Goal: Find specific page/section: Find specific page/section

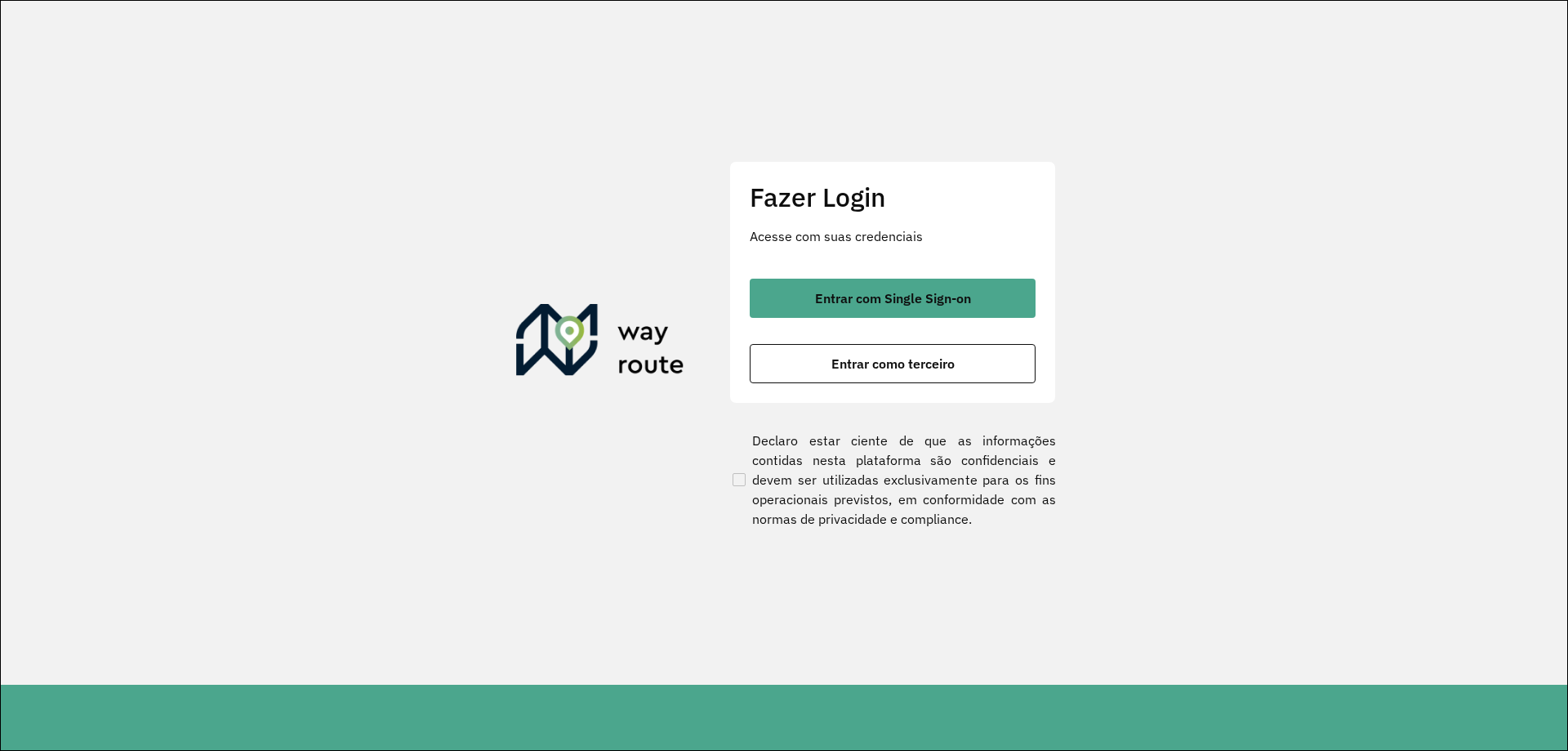
click at [944, 126] on section "Fazer Login Acesse com suas credenciais Entrar com Single Sign-on Entrar como t…" at bounding box center [784, 342] width 1566 height 684
click at [877, 274] on div "Fazer Login Acesse com suas credenciais Entrar com Single Sign-on Entrar como t…" at bounding box center [892, 281] width 327 height 241
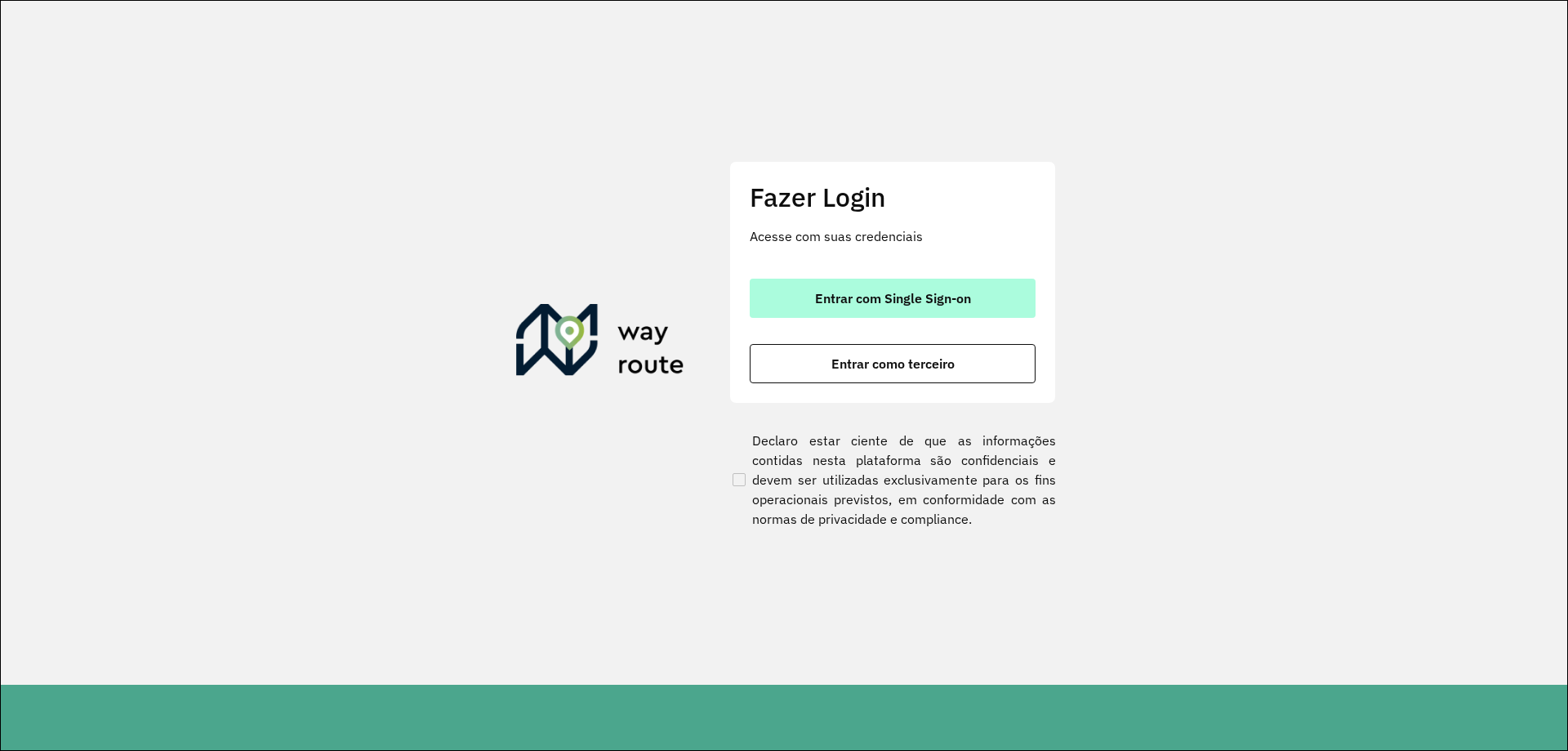
click at [864, 292] on span "Entrar com Single Sign-on" at bounding box center [893, 298] width 156 height 13
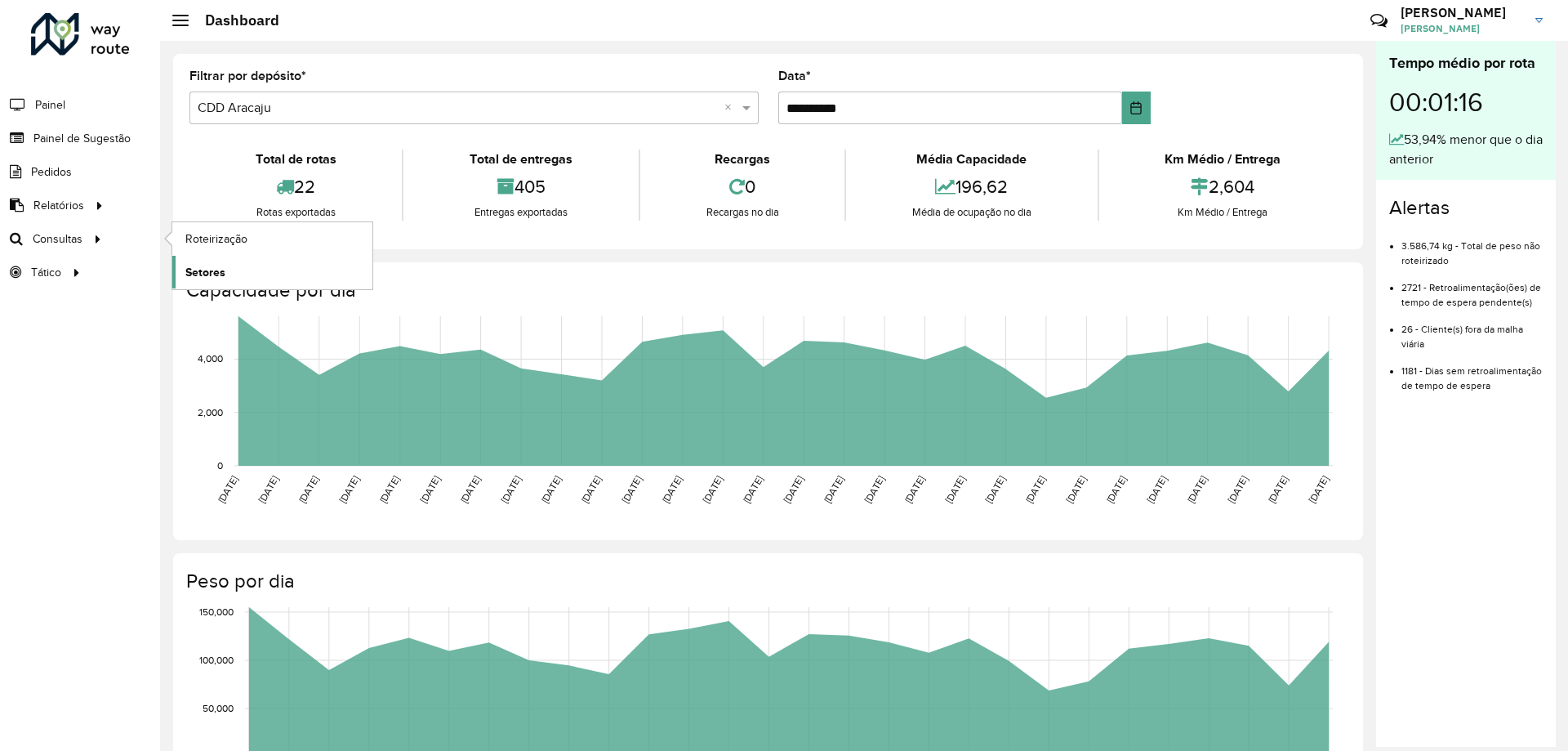
click at [209, 271] on span "Setores" at bounding box center [206, 272] width 40 height 17
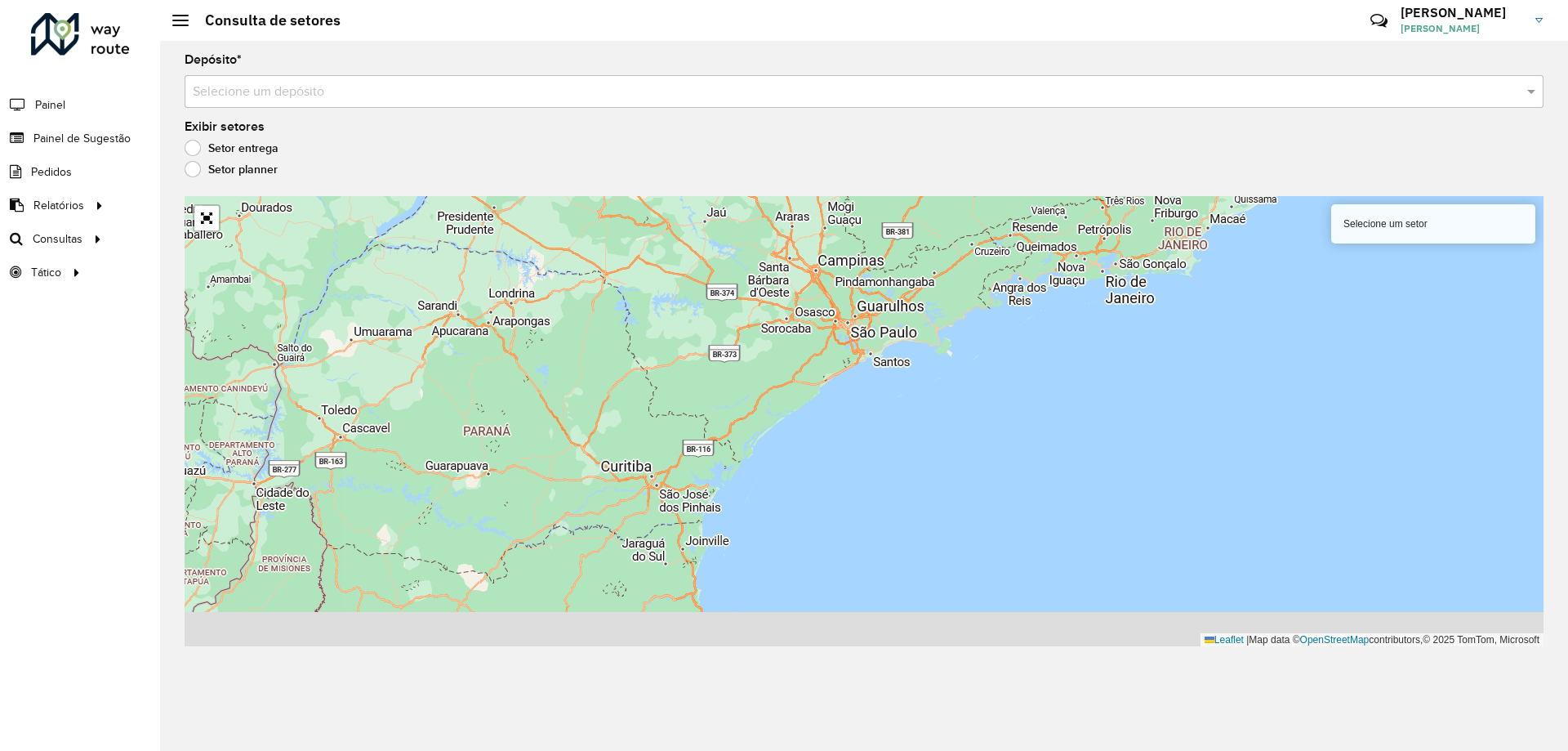
click at [292, 115] on div "Depósito * Selecione um depósito Exibir setores Setor entrega Setor planner Sel…" at bounding box center [864, 395] width 1408 height 710
click at [292, 100] on input "text" at bounding box center [847, 92] width 1310 height 19
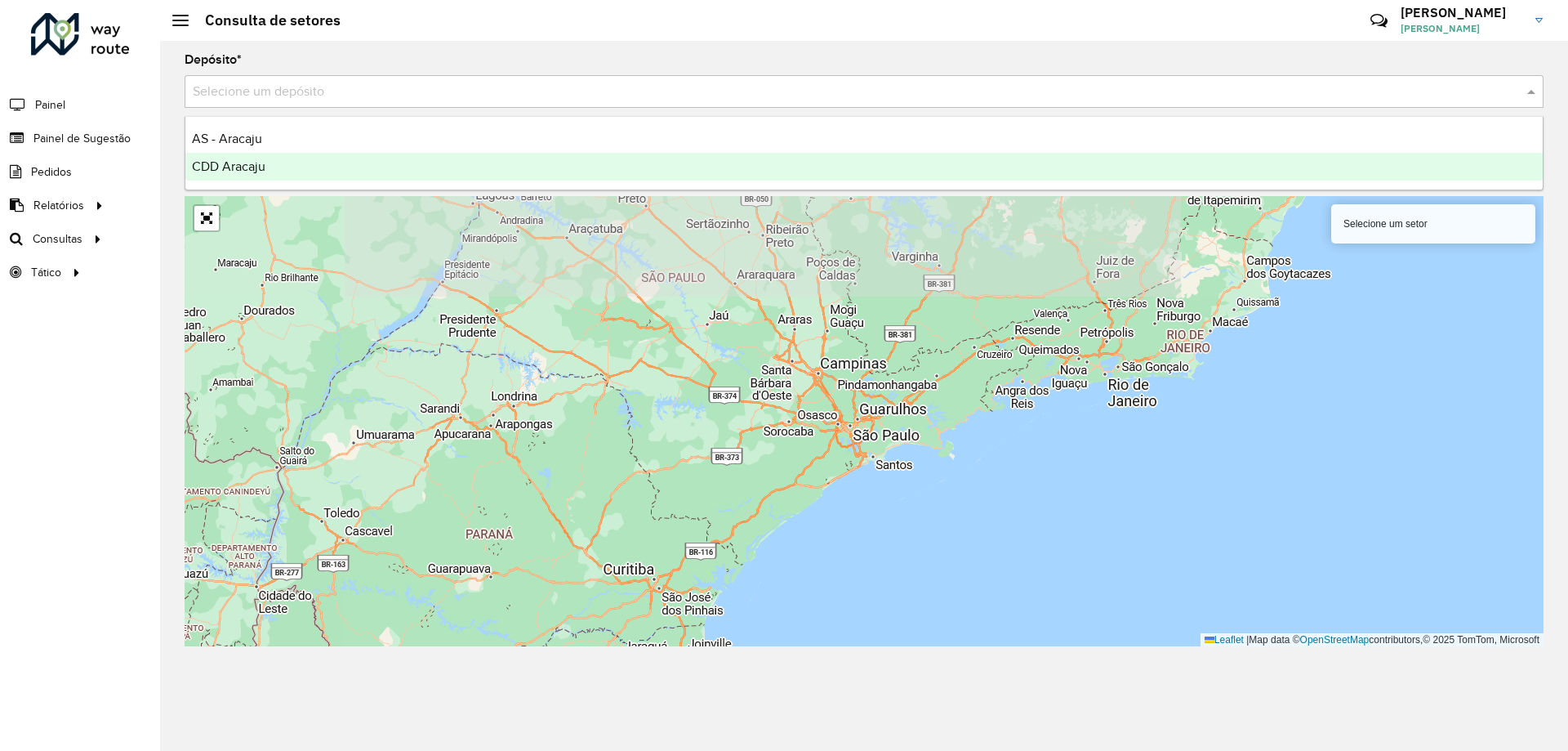
click at [249, 166] on span "CDD Aracaju" at bounding box center [229, 165] width 73 height 14
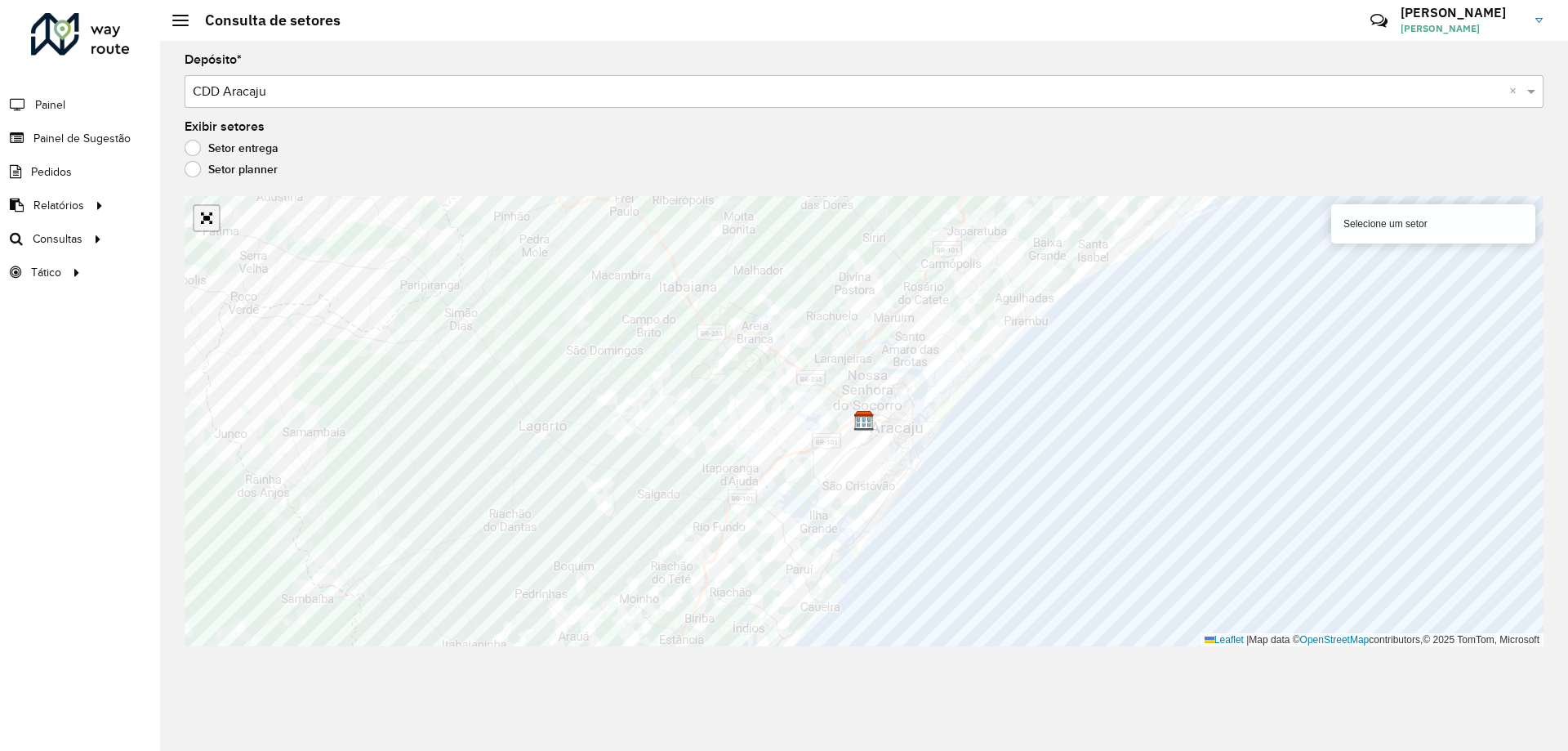
click at [215, 211] on link "Abrir mapa em tela cheia" at bounding box center [207, 218] width 25 height 25
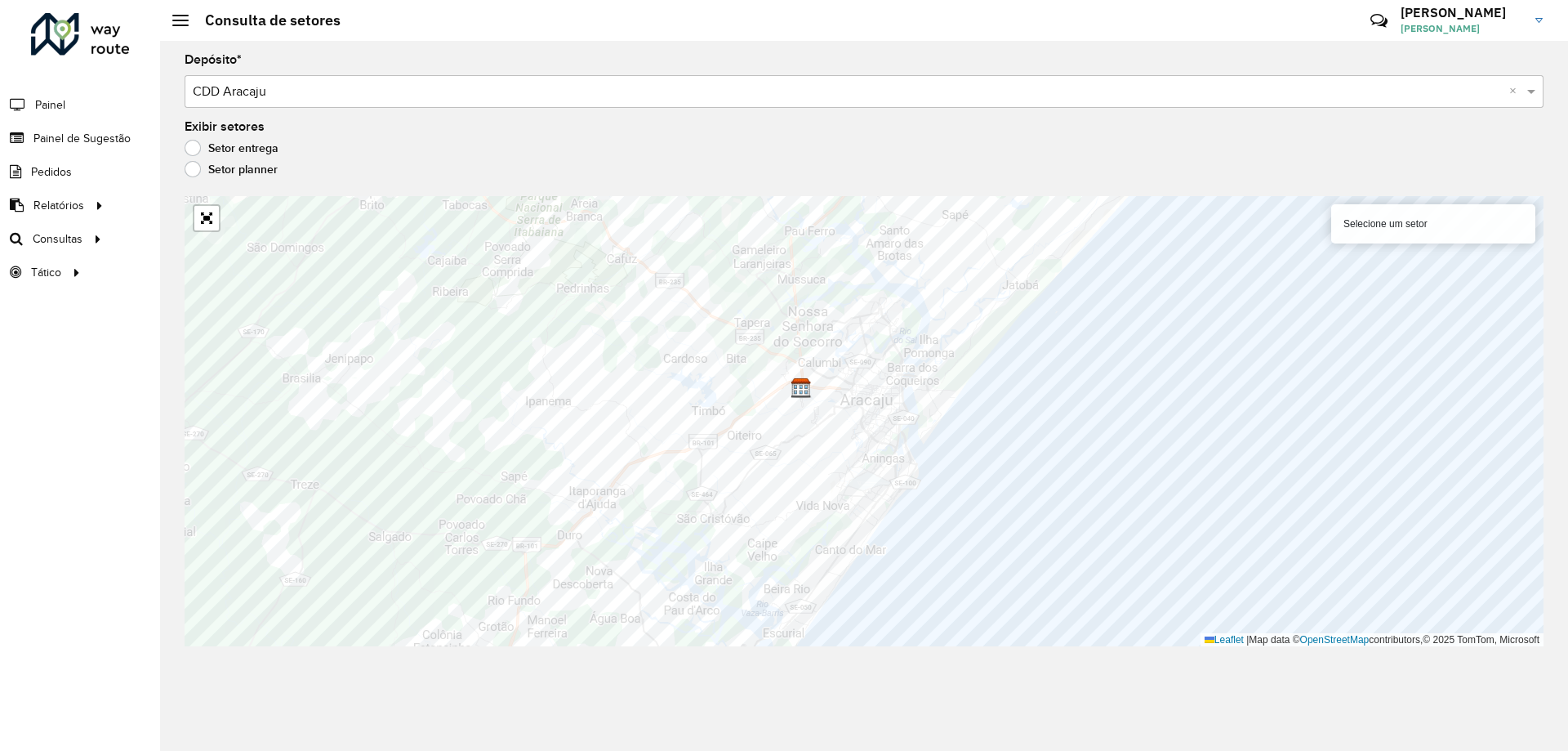
click at [931, 129] on div "Exibir setores Setor entrega Setor planner" at bounding box center [864, 152] width 1359 height 62
